Goal: Task Accomplishment & Management: Manage account settings

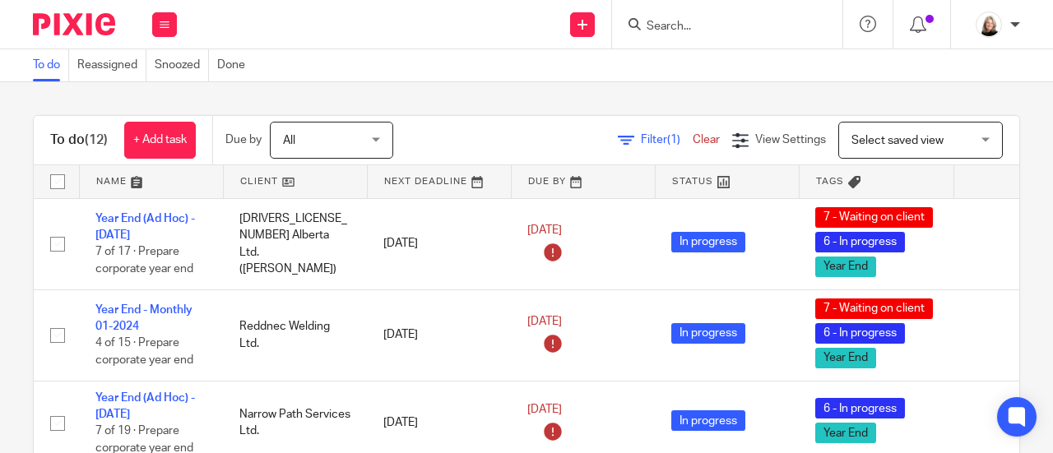
click at [777, 26] on input "Search" at bounding box center [719, 27] width 148 height 15
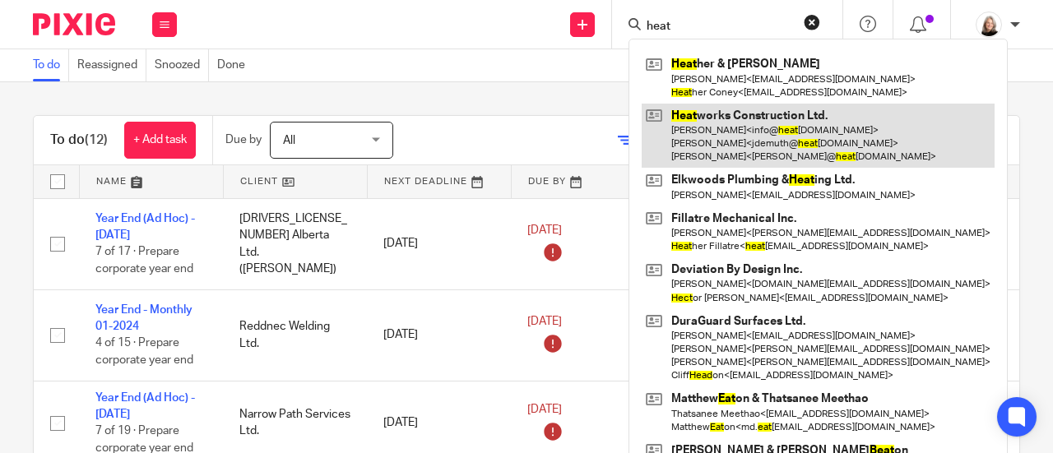
type input "heat"
click at [744, 132] on link at bounding box center [818, 136] width 353 height 65
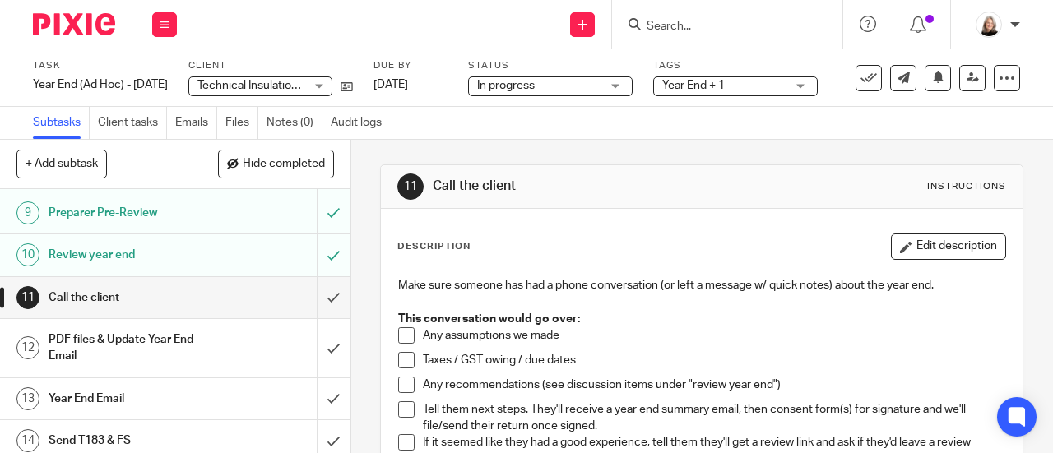
scroll to position [411, 0]
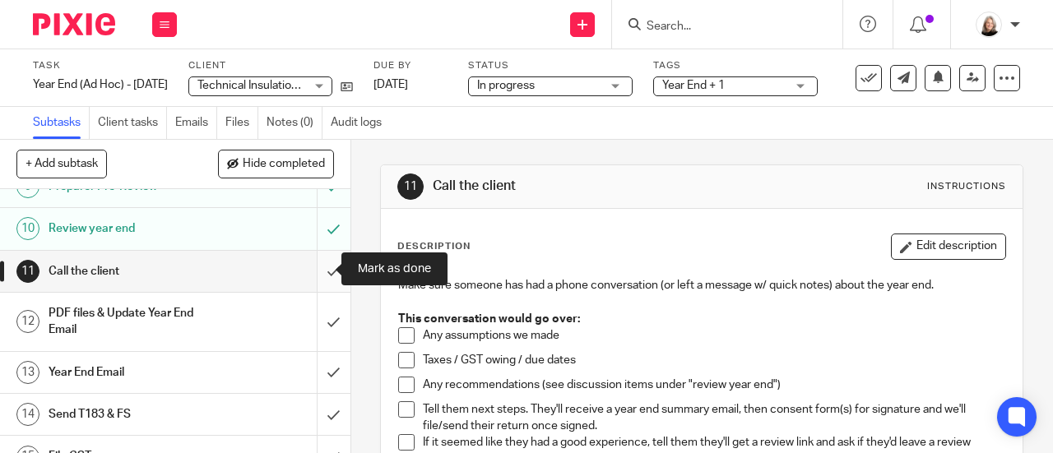
click at [314, 266] on input "submit" at bounding box center [175, 271] width 350 height 41
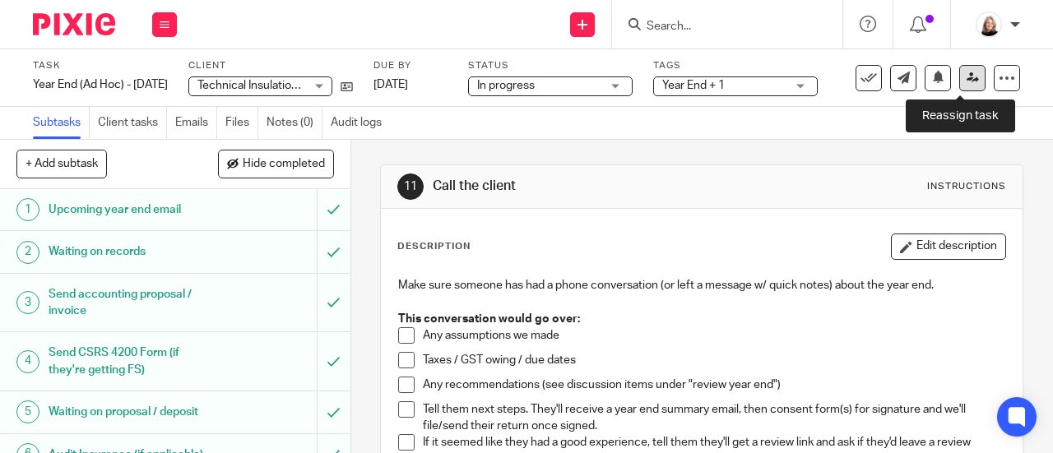
click at [959, 88] on link at bounding box center [972, 78] width 26 height 26
click at [959, 80] on link at bounding box center [972, 78] width 26 height 26
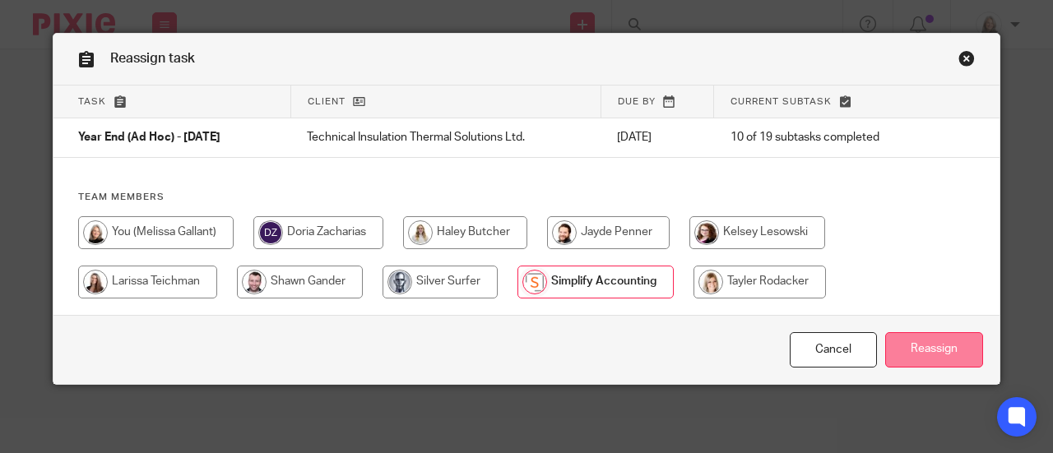
click at [920, 340] on input "Reassign" at bounding box center [934, 349] width 98 height 35
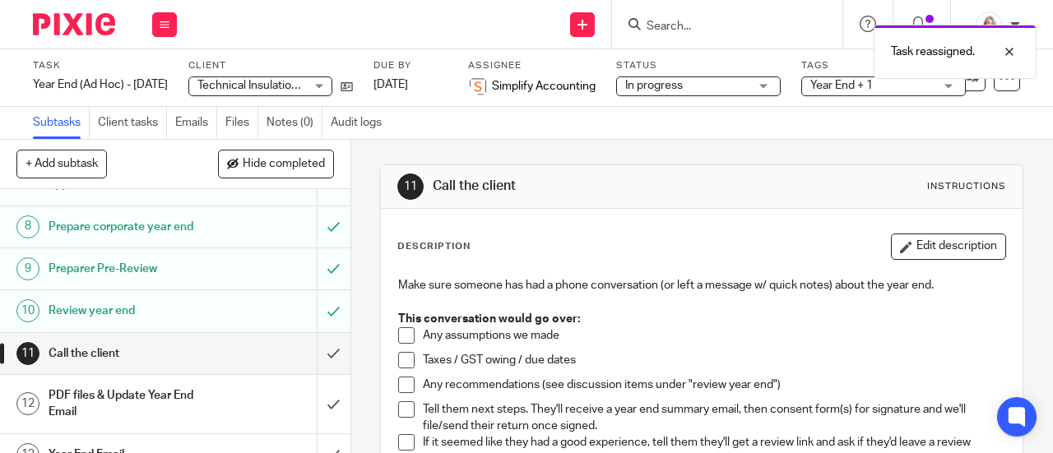
scroll to position [411, 0]
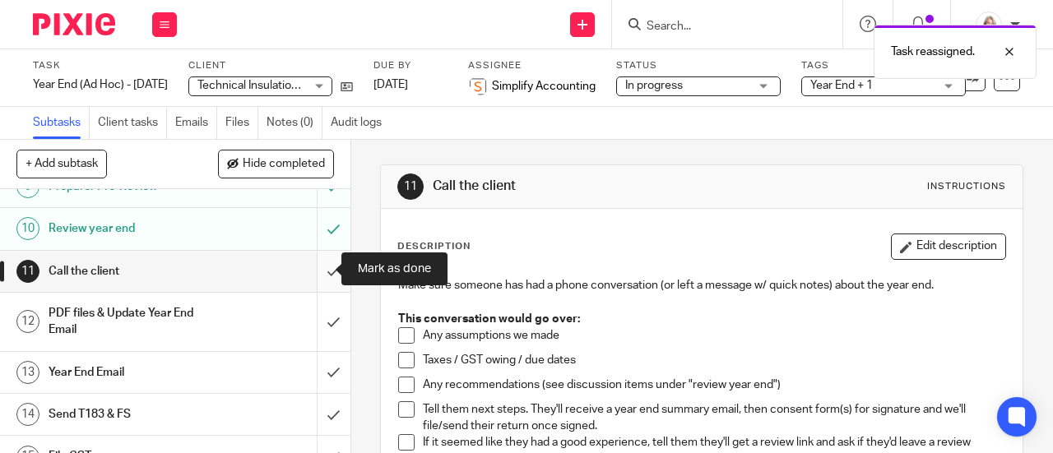
click at [320, 263] on input "submit" at bounding box center [175, 271] width 350 height 41
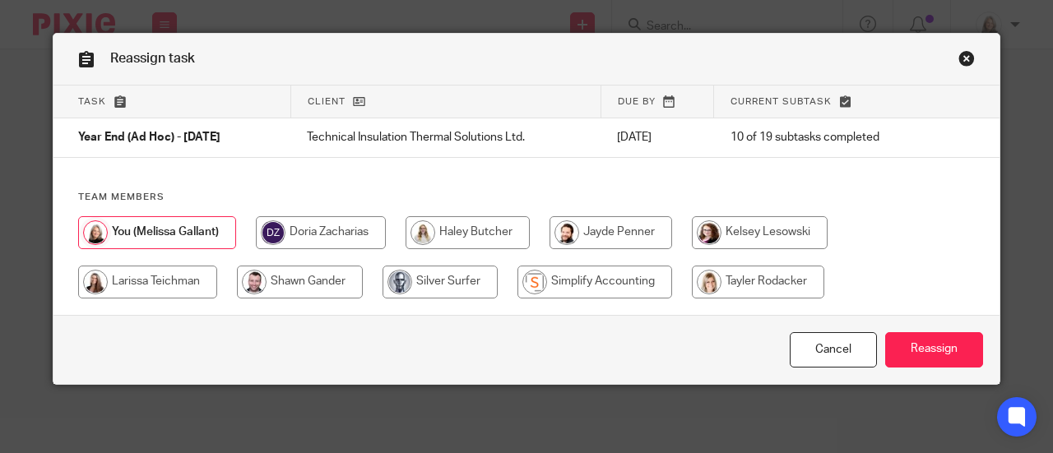
click at [550, 284] on input "radio" at bounding box center [594, 282] width 155 height 33
radio input "true"
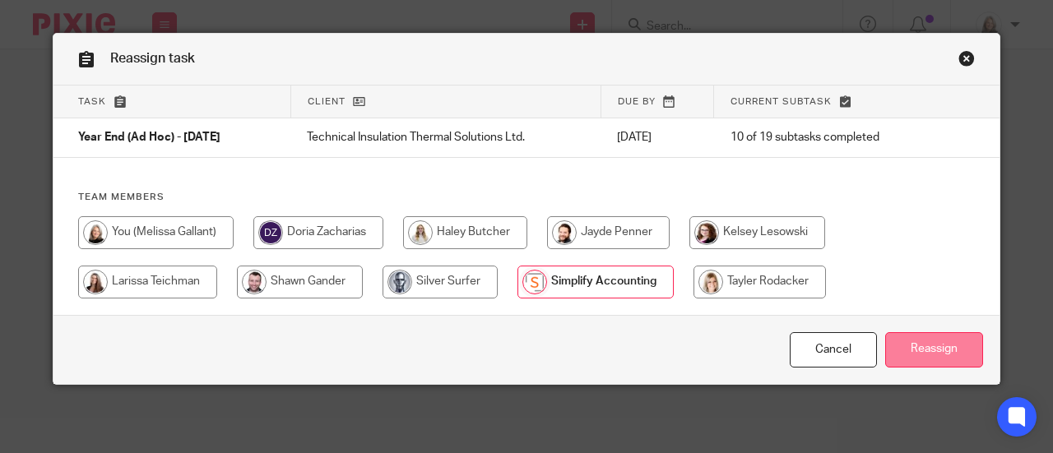
click at [964, 349] on input "Reassign" at bounding box center [934, 349] width 98 height 35
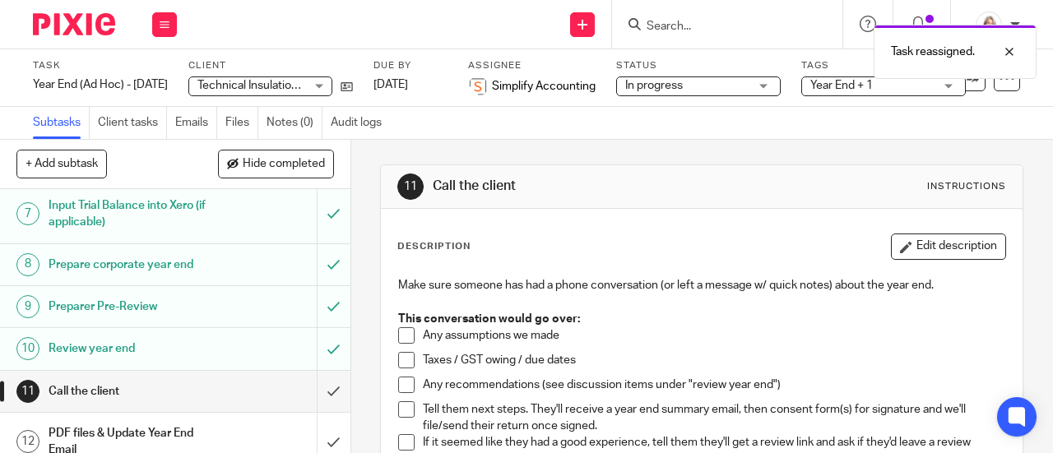
scroll to position [329, 0]
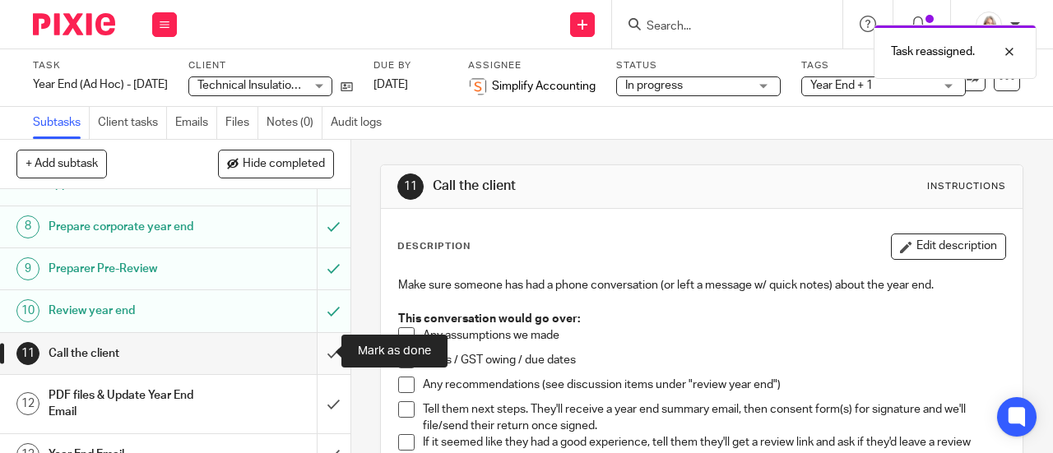
click at [320, 354] on input "submit" at bounding box center [175, 353] width 350 height 41
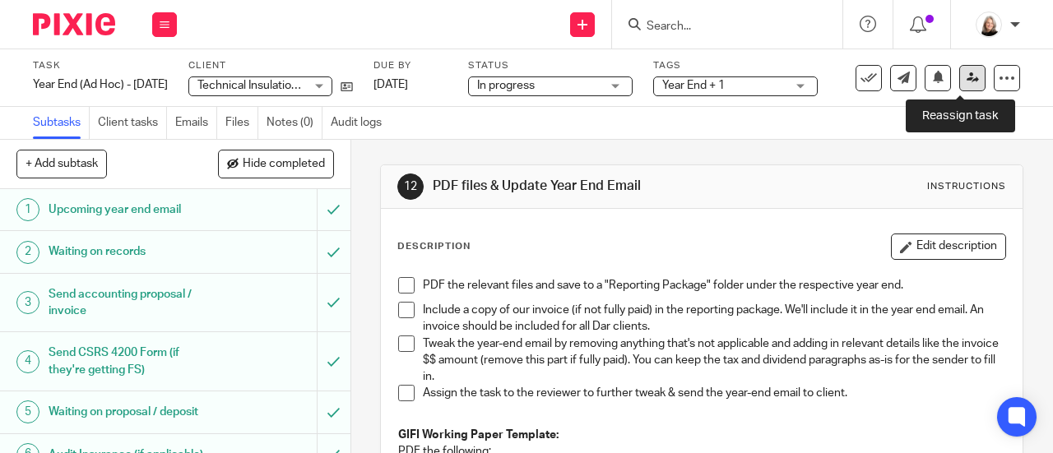
click at [966, 75] on icon at bounding box center [972, 78] width 12 height 12
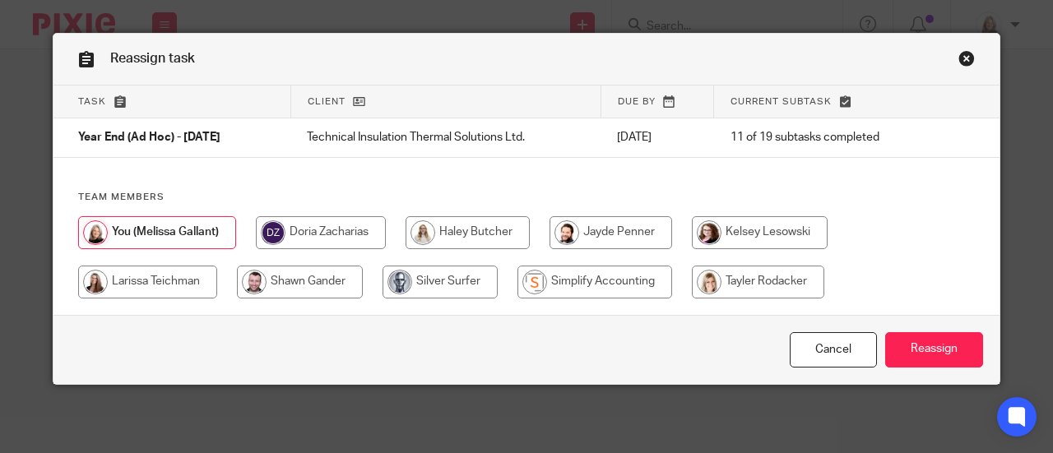
click at [632, 279] on input "radio" at bounding box center [594, 282] width 155 height 33
radio input "true"
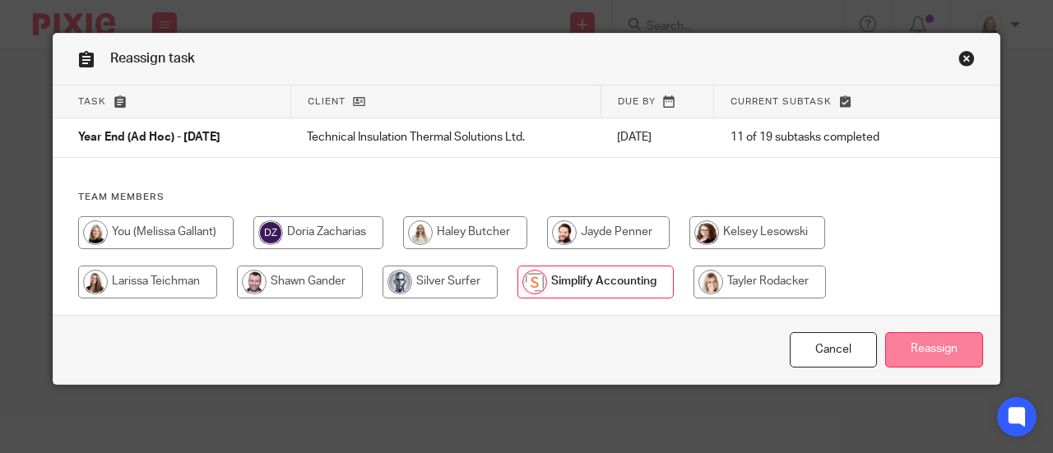
click at [941, 352] on input "Reassign" at bounding box center [934, 349] width 98 height 35
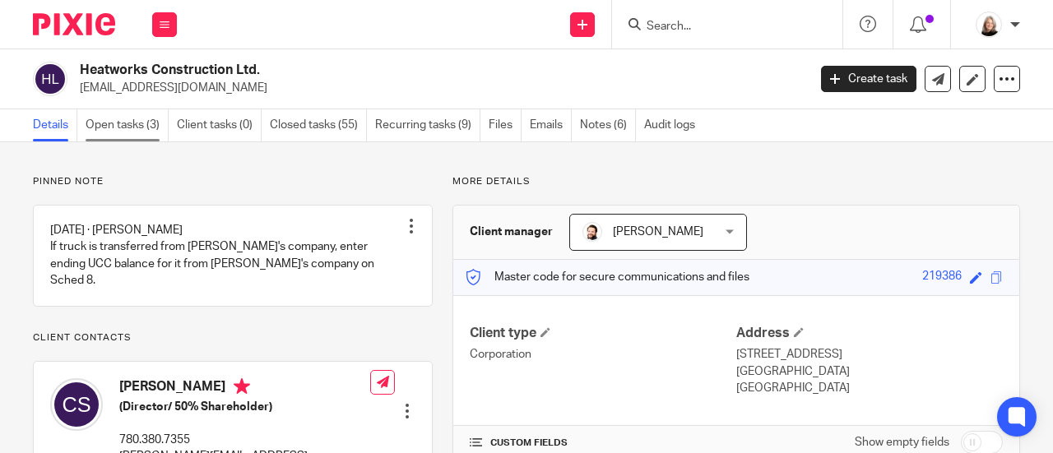
click at [135, 128] on link "Open tasks (3)" at bounding box center [127, 125] width 83 height 32
